Goal: Task Accomplishment & Management: Manage account settings

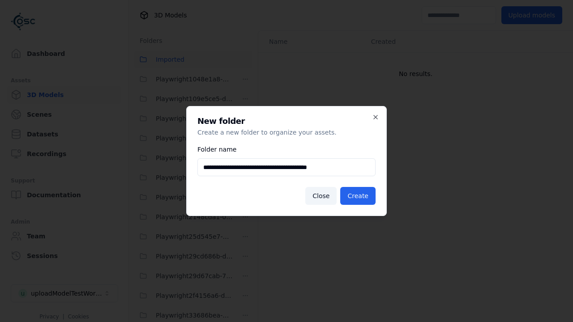
scroll to position [1339, 0]
type input "**********"
click at [359, 196] on button "Create" at bounding box center [357, 196] width 35 height 18
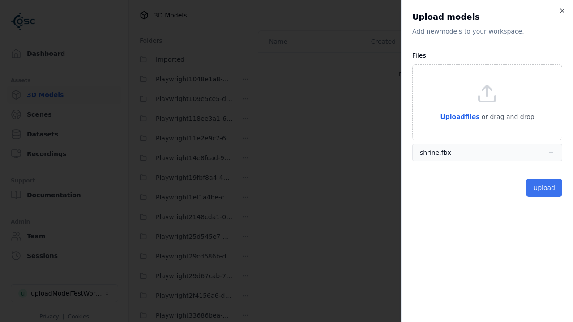
click at [544, 187] on button "Upload" at bounding box center [544, 188] width 36 height 18
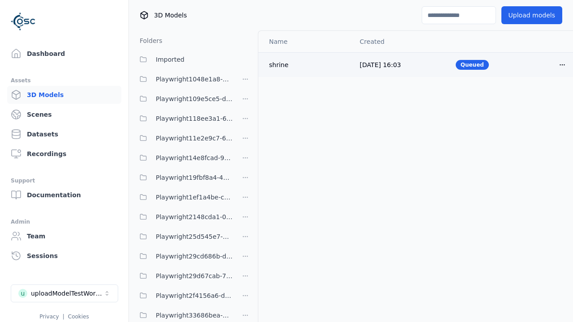
click at [547, 64] on html "Support Dashboard Assets 3D Models Scenes Datasets Recordings Support Documenta…" at bounding box center [286, 161] width 573 height 322
click at [527, 98] on div "Delete" at bounding box center [527, 99] width 53 height 14
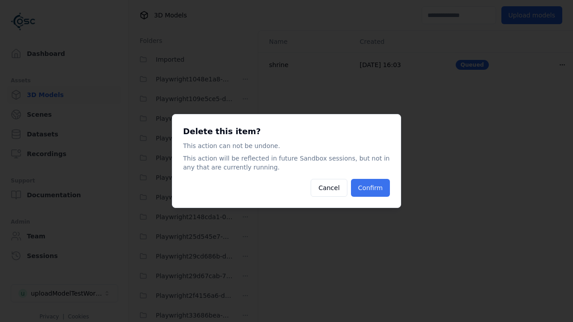
click at [371, 188] on button "Confirm" at bounding box center [370, 188] width 39 height 18
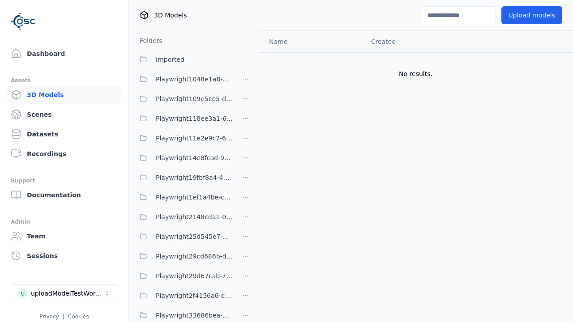
click at [245, 161] on html "Support Dashboard Assets 3D Models Scenes Datasets Recordings Support Documenta…" at bounding box center [286, 161] width 573 height 322
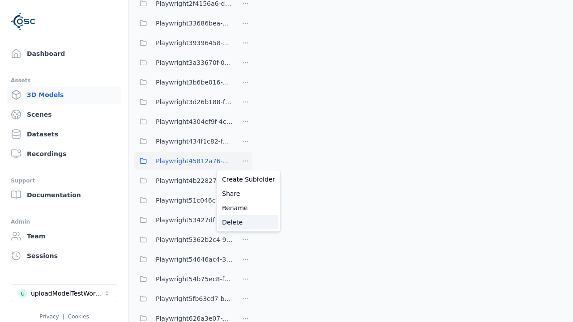
click at [245, 222] on div "Delete" at bounding box center [248, 222] width 60 height 14
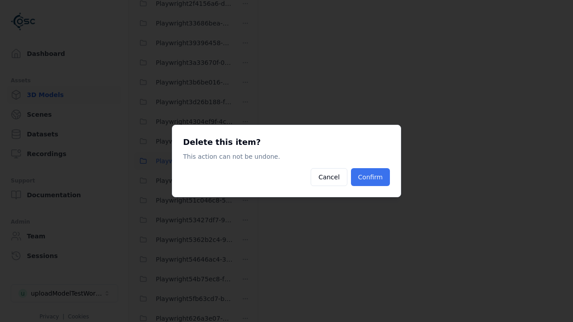
click at [371, 177] on button "Confirm" at bounding box center [370, 177] width 39 height 18
